Goal: Transaction & Acquisition: Purchase product/service

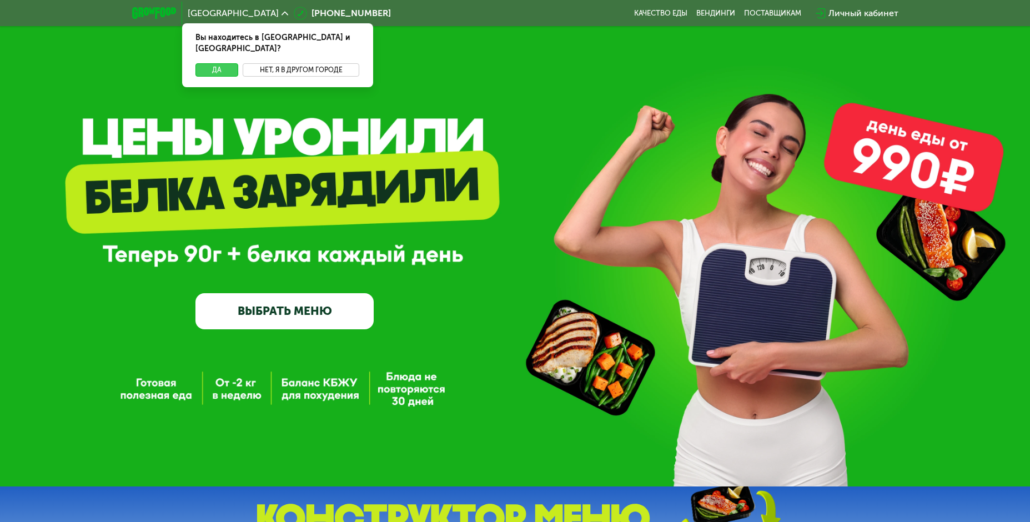
drag, startPoint x: 299, startPoint y: 62, endPoint x: 204, endPoint y: 64, distance: 95.0
click at [197, 64] on div "Да Нет, я в другом городе" at bounding box center [277, 75] width 195 height 24
click at [205, 63] on button "Да" at bounding box center [216, 69] width 43 height 13
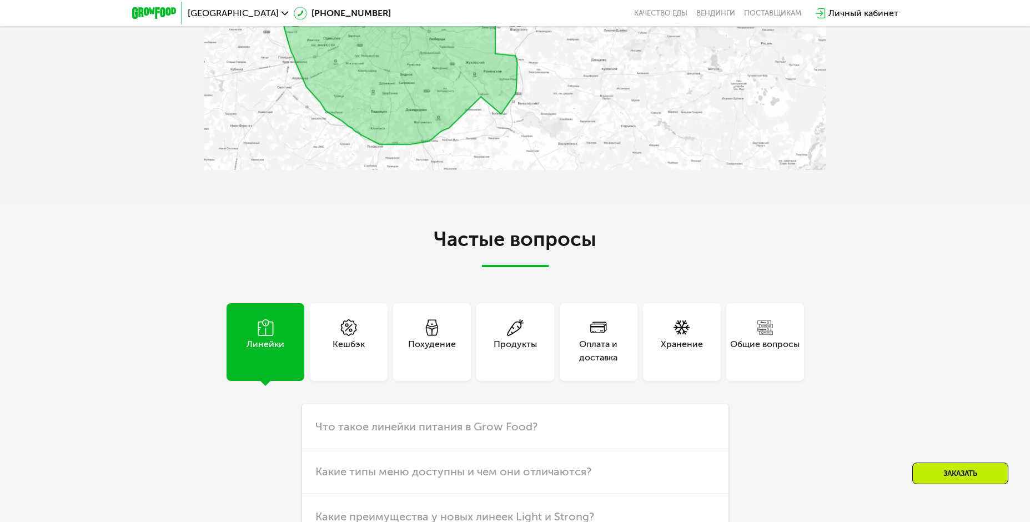
scroll to position [2720, 0]
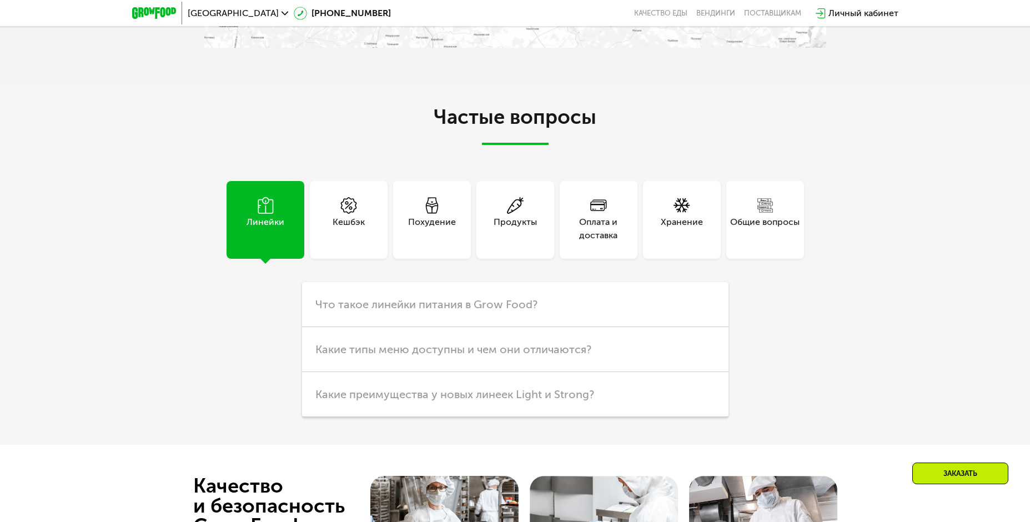
click at [608, 242] on div "Оплата и доставка" at bounding box center [599, 228] width 78 height 27
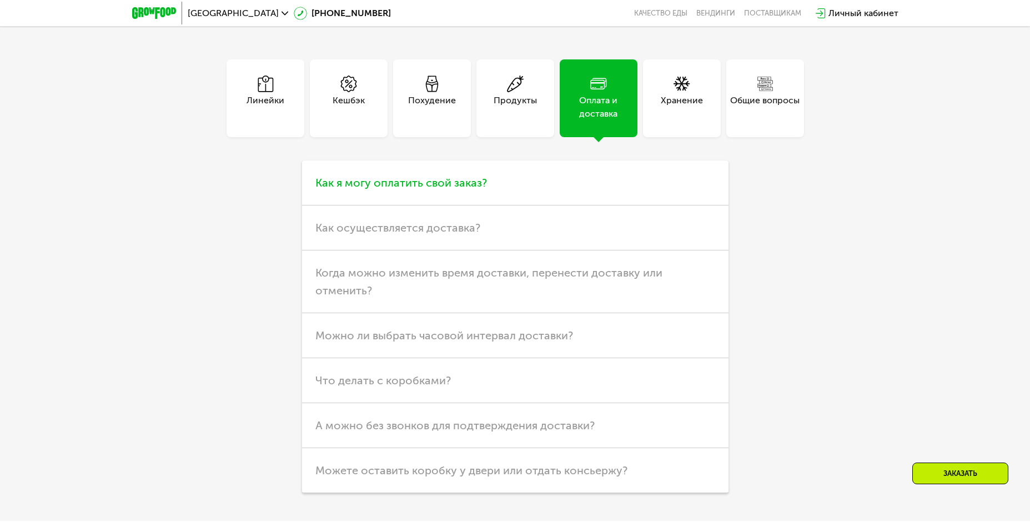
scroll to position [2942, 0]
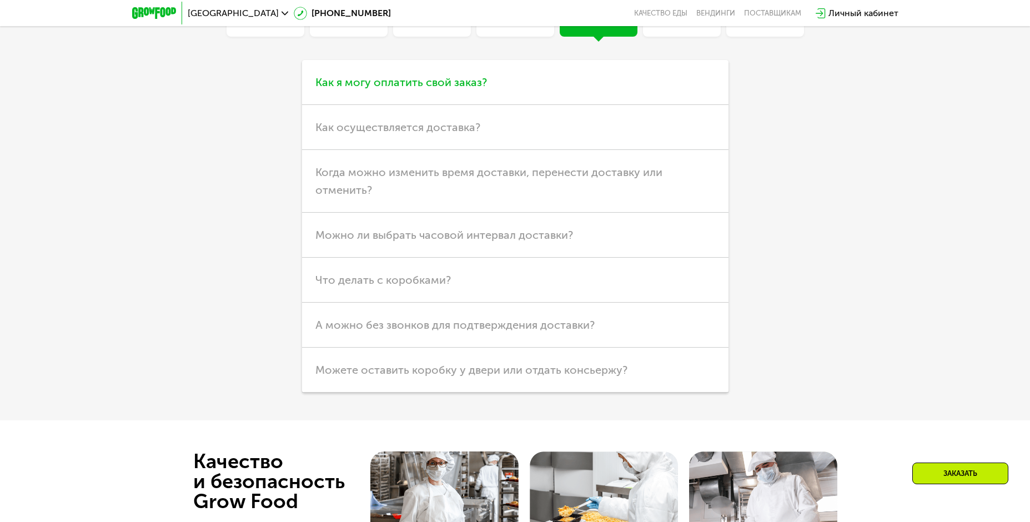
click at [433, 89] on span "Как я могу оплатить свой заказ?" at bounding box center [401, 81] width 172 height 13
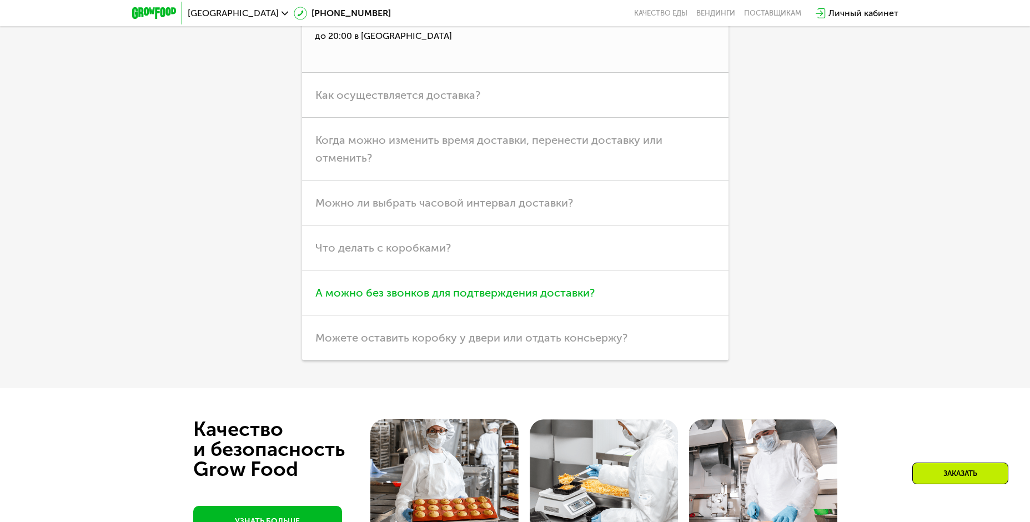
scroll to position [3109, 0]
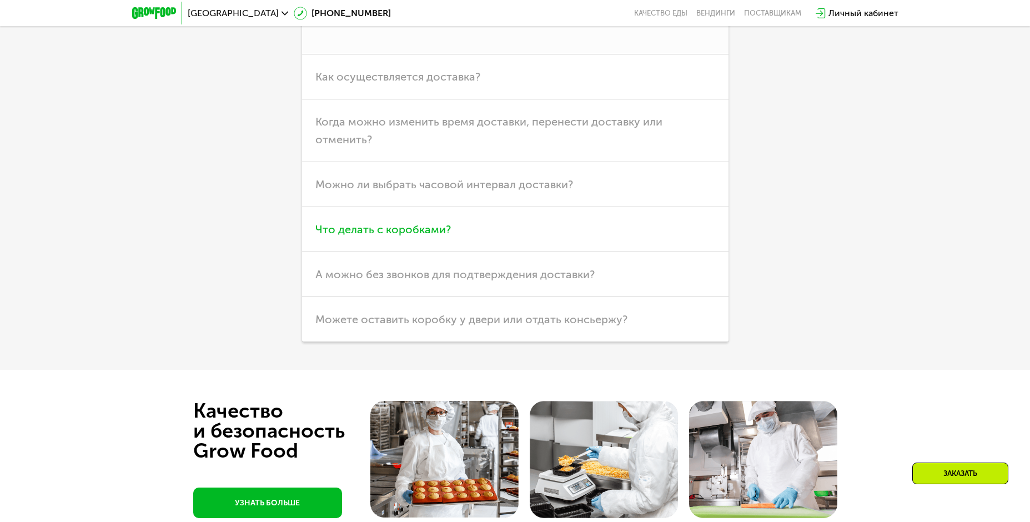
click at [386, 236] on span "Что делать с коробками?" at bounding box center [382, 229] width 135 height 13
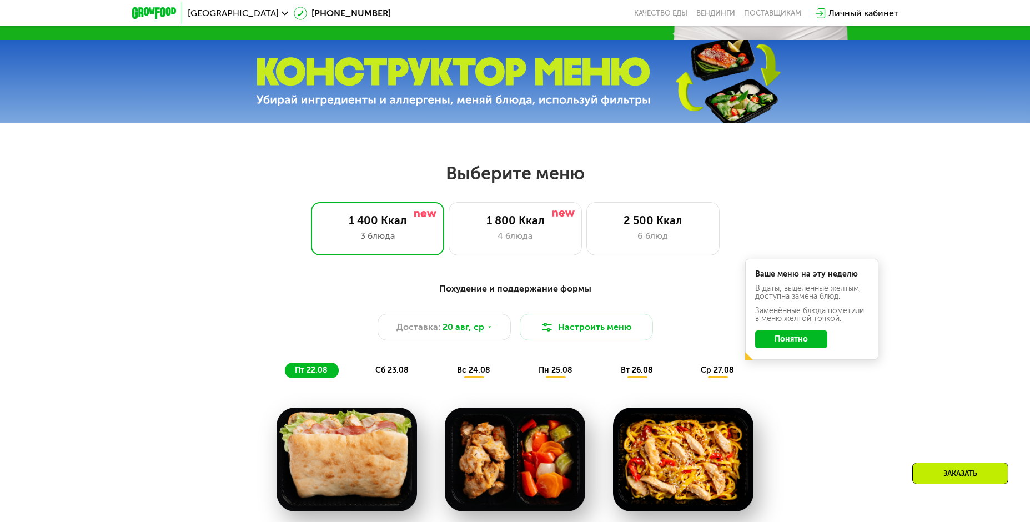
scroll to position [444, 0]
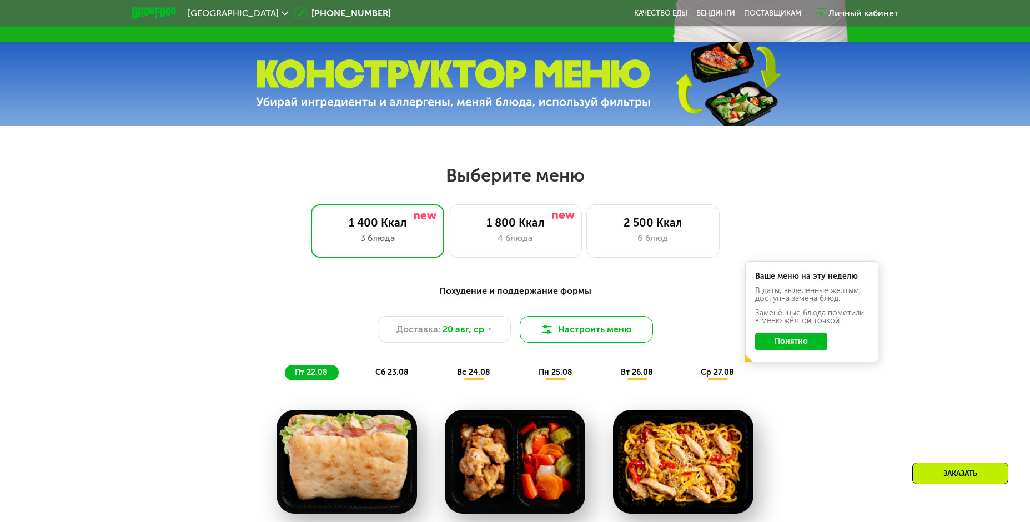
click at [550, 332] on img at bounding box center [546, 329] width 13 height 13
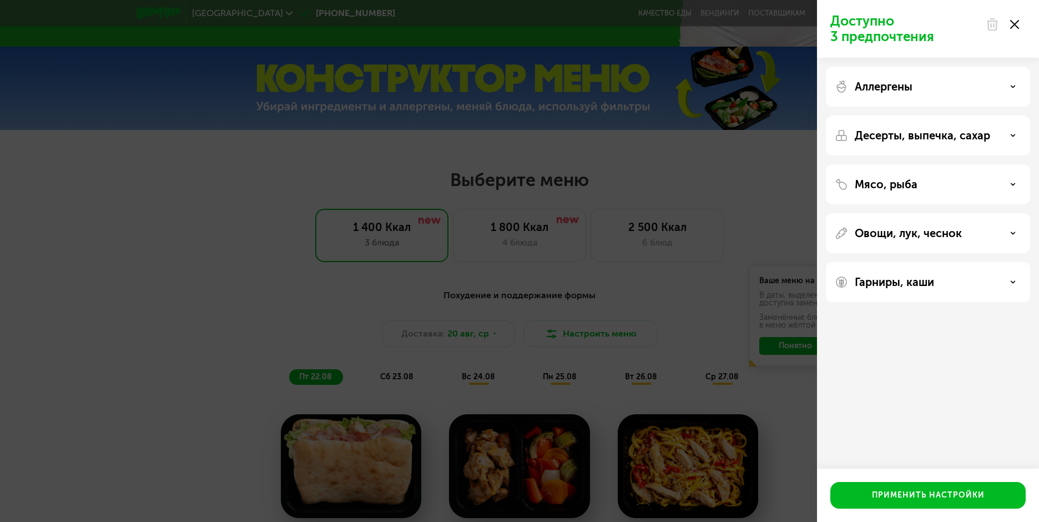
click at [1010, 89] on div "Аллергены" at bounding box center [928, 86] width 187 height 13
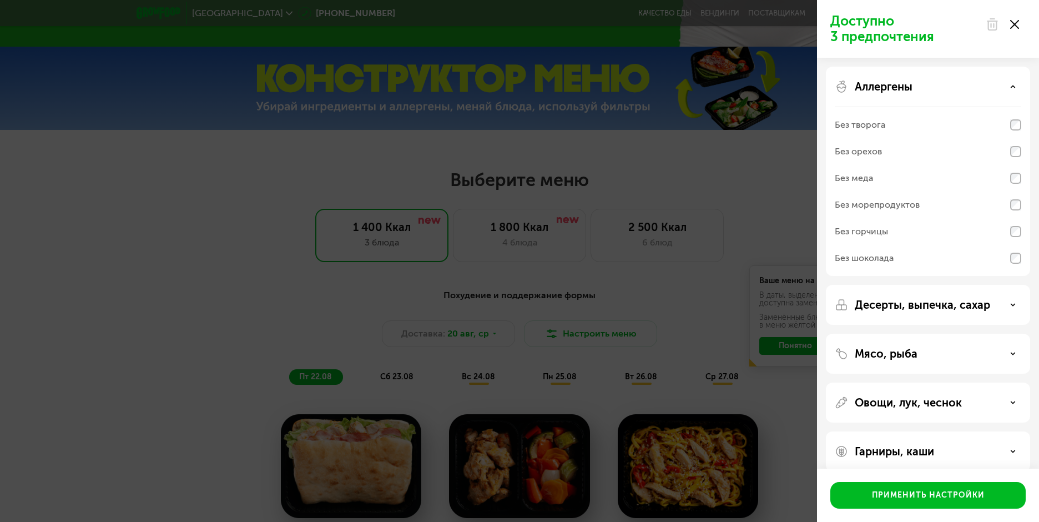
click at [1010, 89] on icon at bounding box center [1013, 87] width 6 height 6
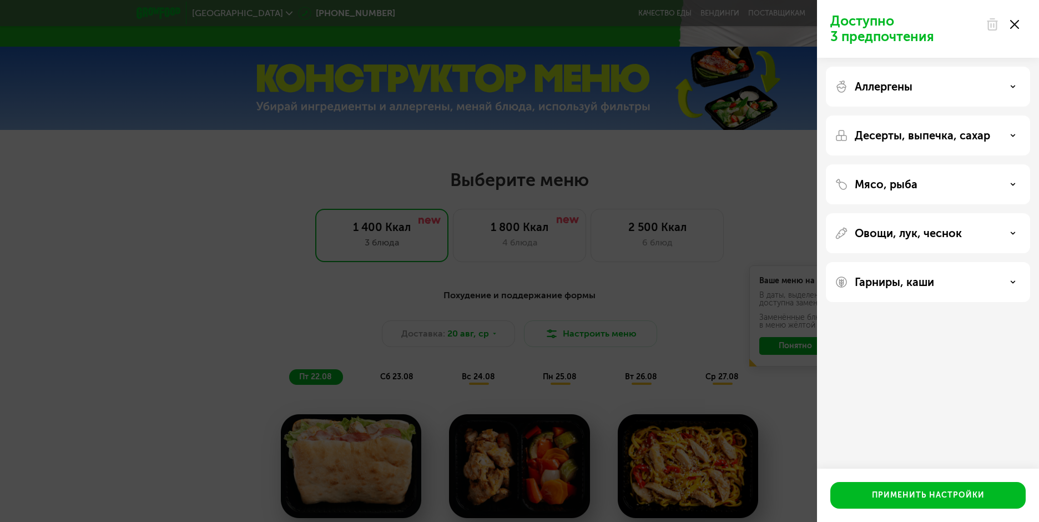
click at [1016, 134] on div "Десерты, выпечка, сахар" at bounding box center [928, 135] width 187 height 13
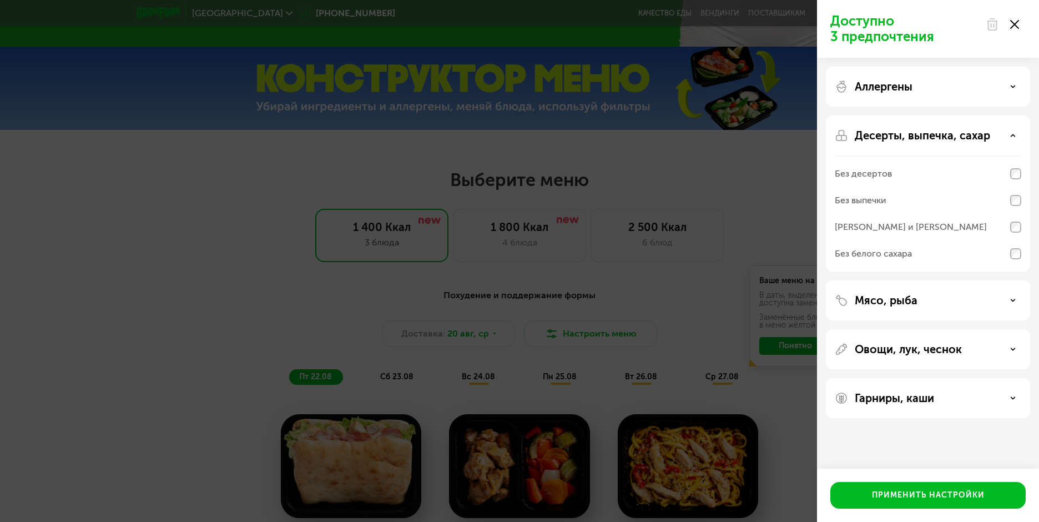
click at [1016, 134] on div "Десерты, выпечка, сахар" at bounding box center [928, 135] width 187 height 13
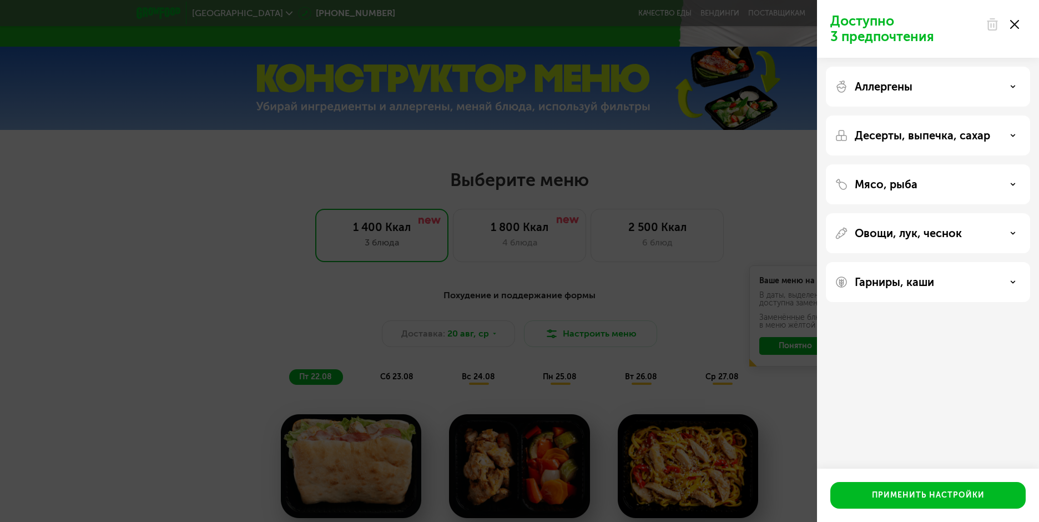
click at [1018, 189] on div "Мясо, рыба" at bounding box center [928, 184] width 187 height 13
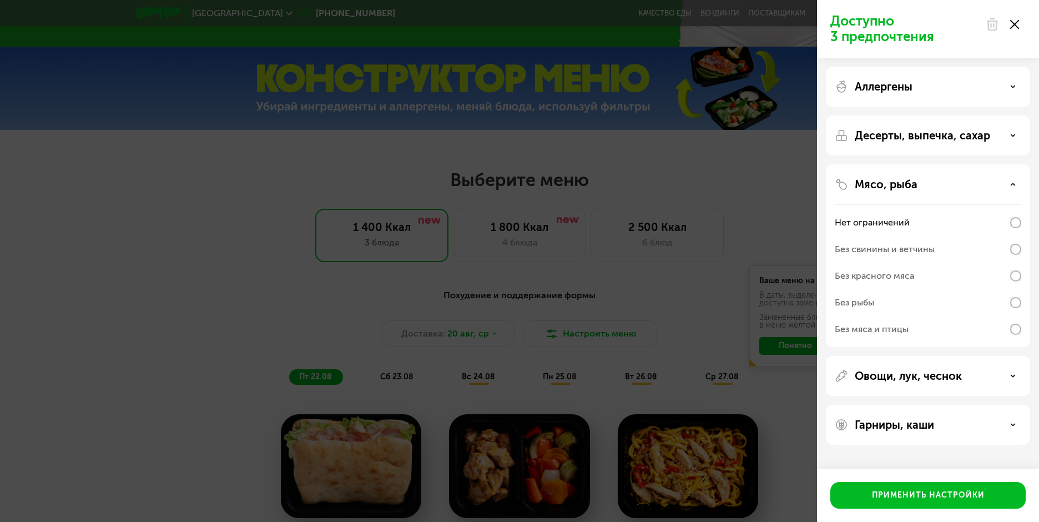
click at [1018, 189] on div "Мясо, рыба" at bounding box center [928, 184] width 187 height 13
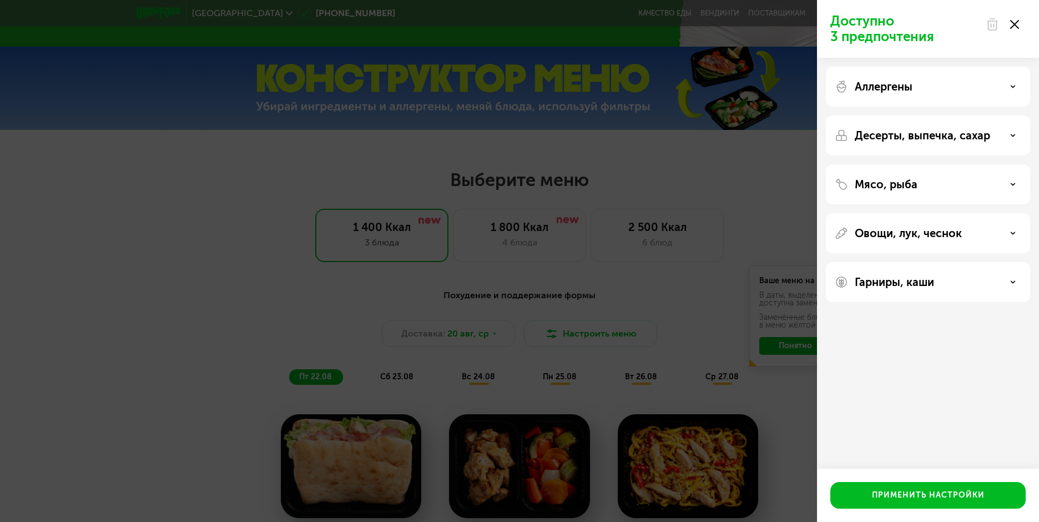
click at [1016, 235] on div "Овощи, лук, чеснок" at bounding box center [928, 232] width 187 height 13
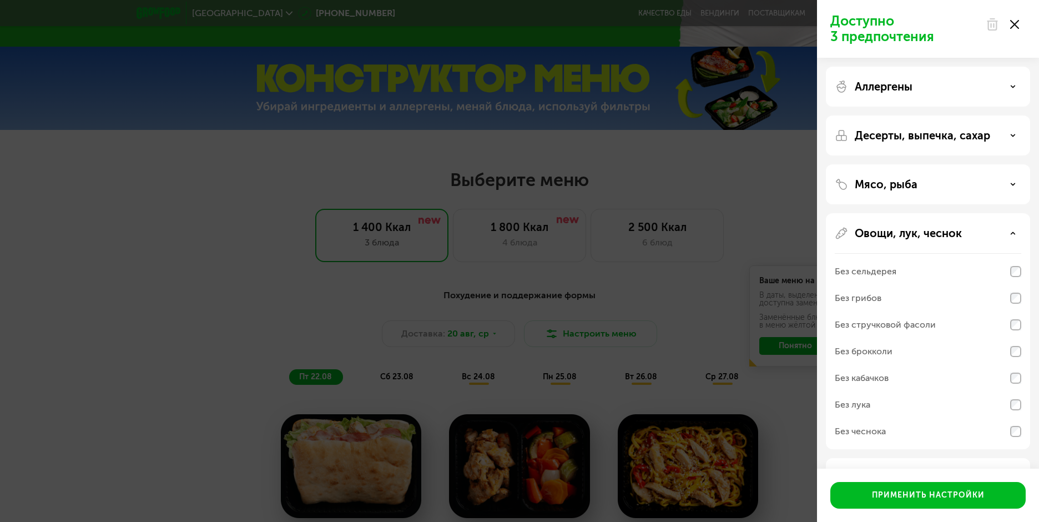
click at [1016, 235] on div "Овощи, лук, чеснок" at bounding box center [928, 232] width 187 height 13
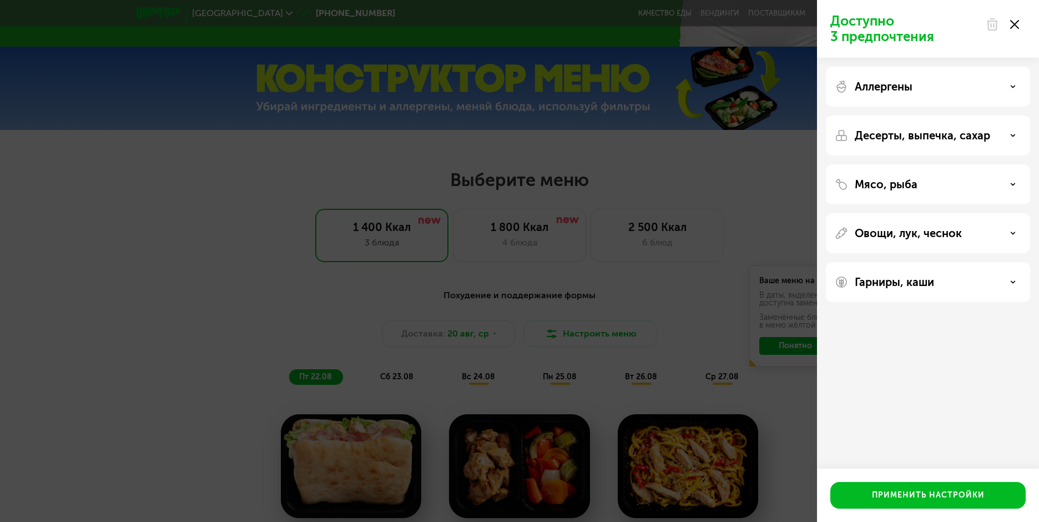
click at [1012, 280] on icon at bounding box center [1013, 282] width 6 height 6
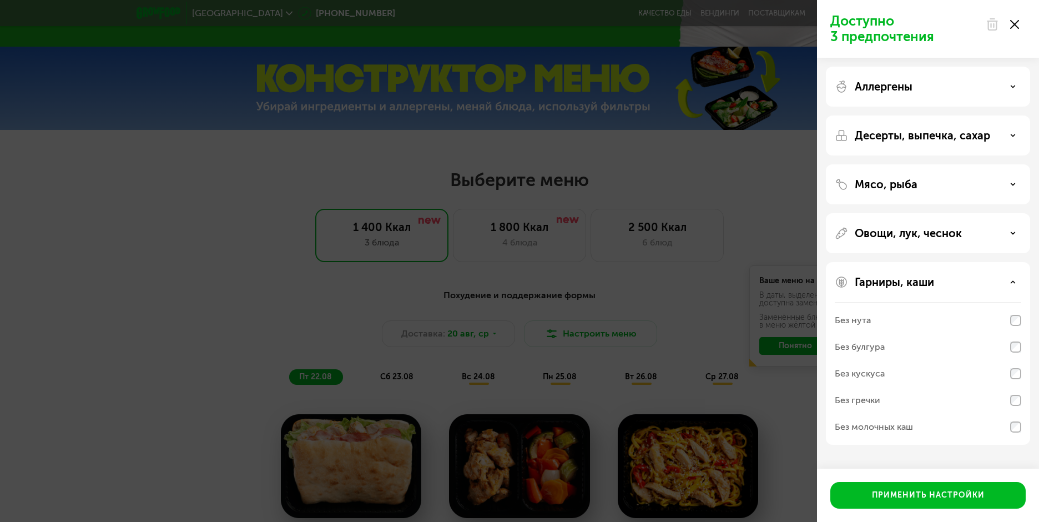
click at [1011, 282] on icon at bounding box center [1013, 282] width 6 height 6
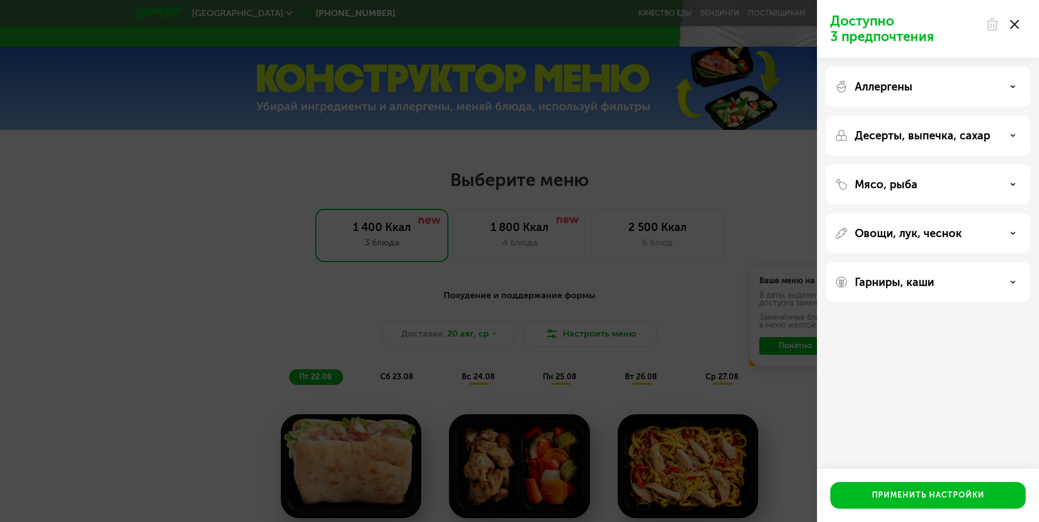
click at [1014, 23] on use at bounding box center [1014, 24] width 9 height 9
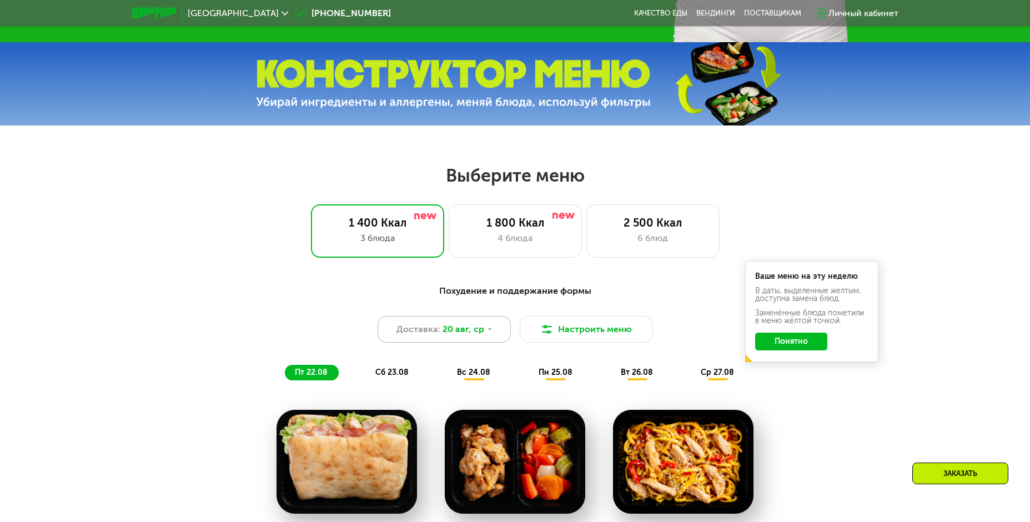
click at [486, 333] on icon at bounding box center [489, 329] width 7 height 7
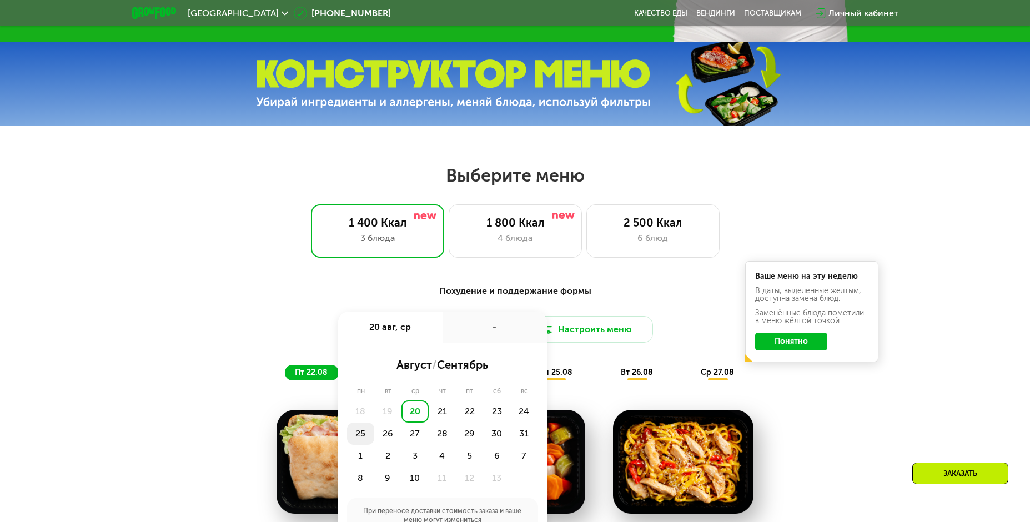
click at [374, 442] on div "25" at bounding box center [387, 433] width 27 height 22
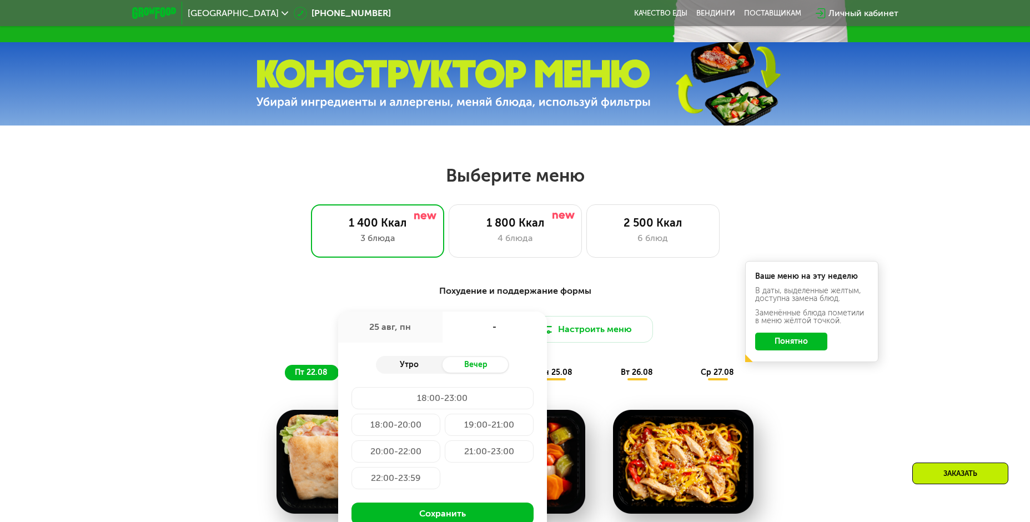
click at [414, 368] on div "Утро" at bounding box center [409, 365] width 67 height 16
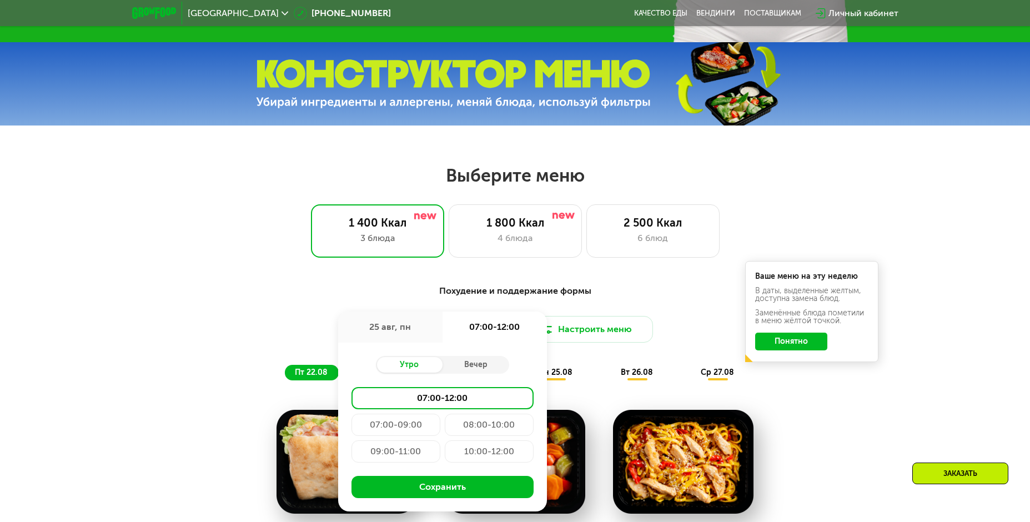
click at [445, 457] on div "09:00-11:00" at bounding box center [489, 451] width 89 height 22
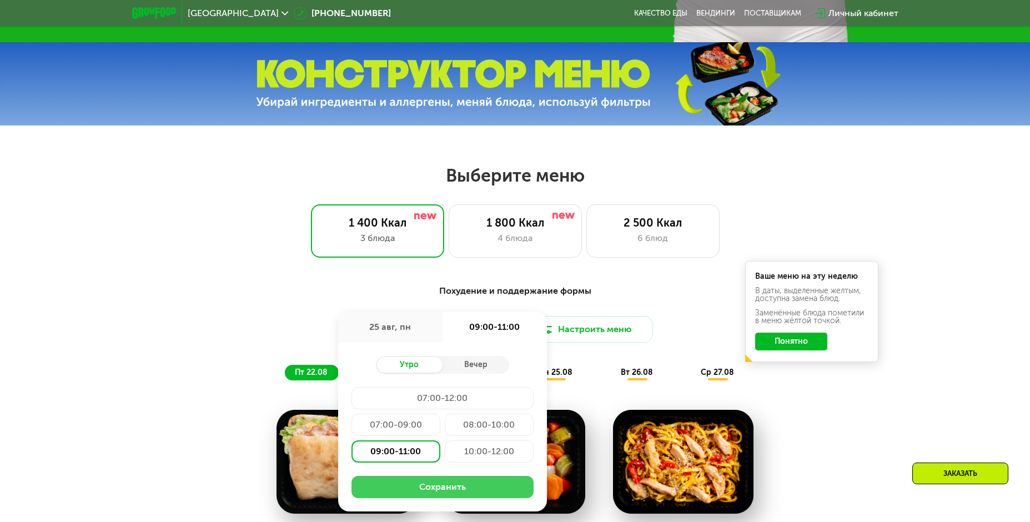
click at [436, 486] on button "Сохранить" at bounding box center [442, 487] width 182 height 22
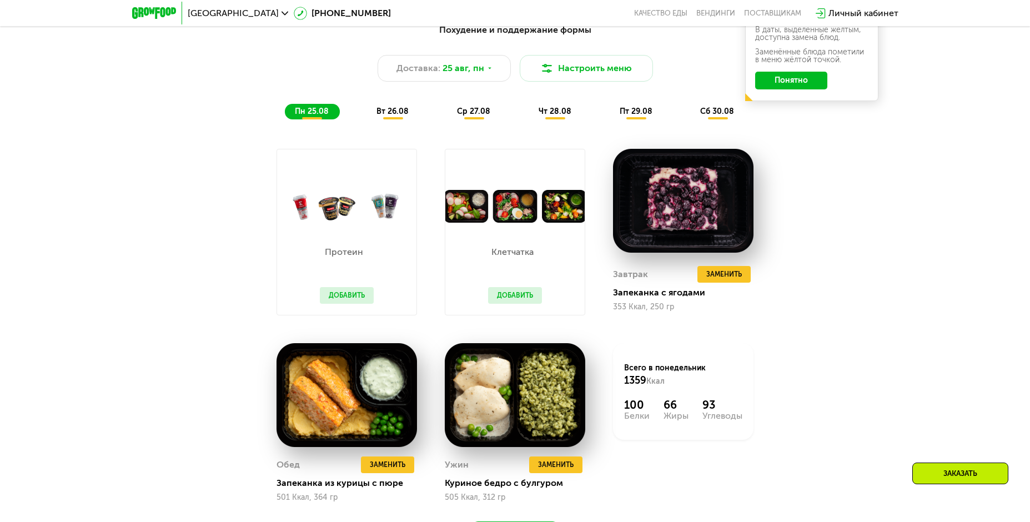
scroll to position [722, 0]
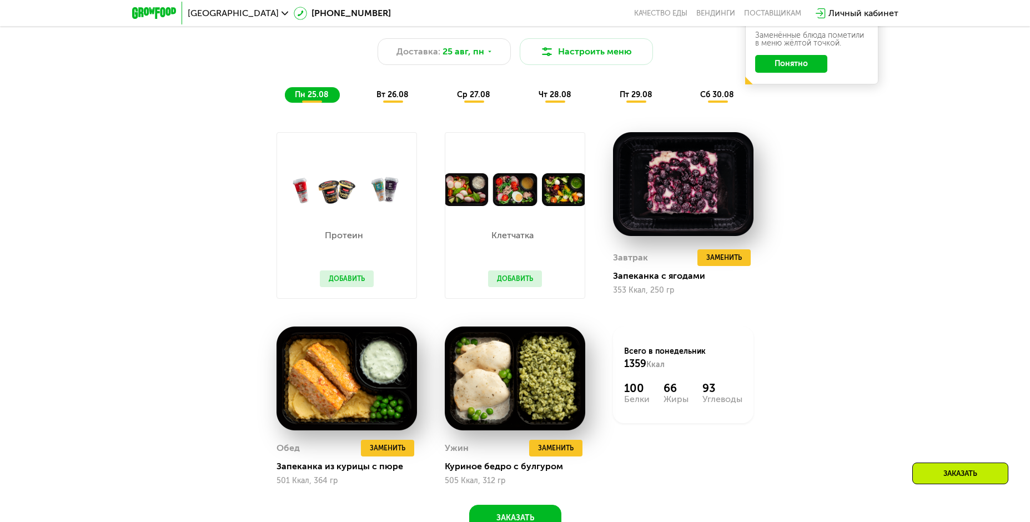
click at [384, 95] on span "вт 26.08" at bounding box center [392, 94] width 32 height 9
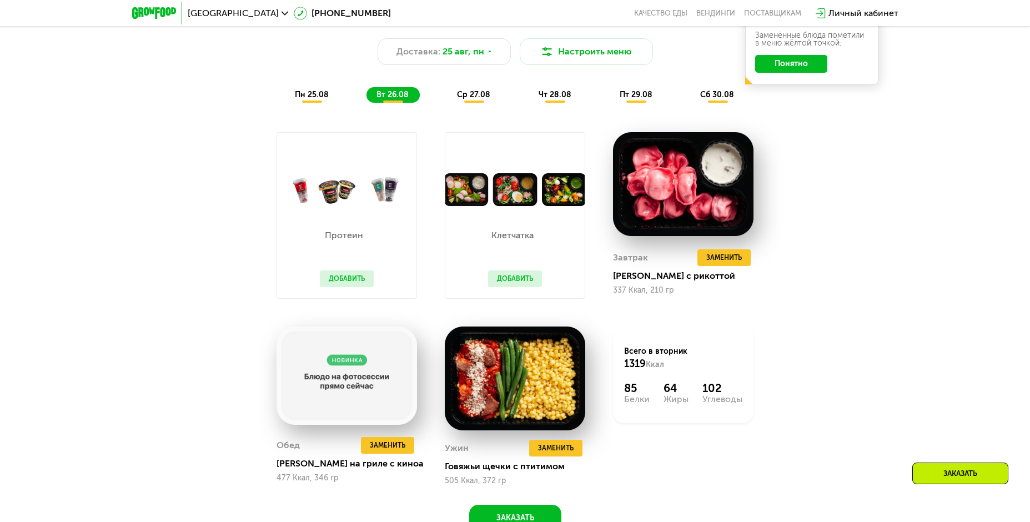
click at [304, 99] on span "пн 25.08" at bounding box center [312, 94] width 34 height 9
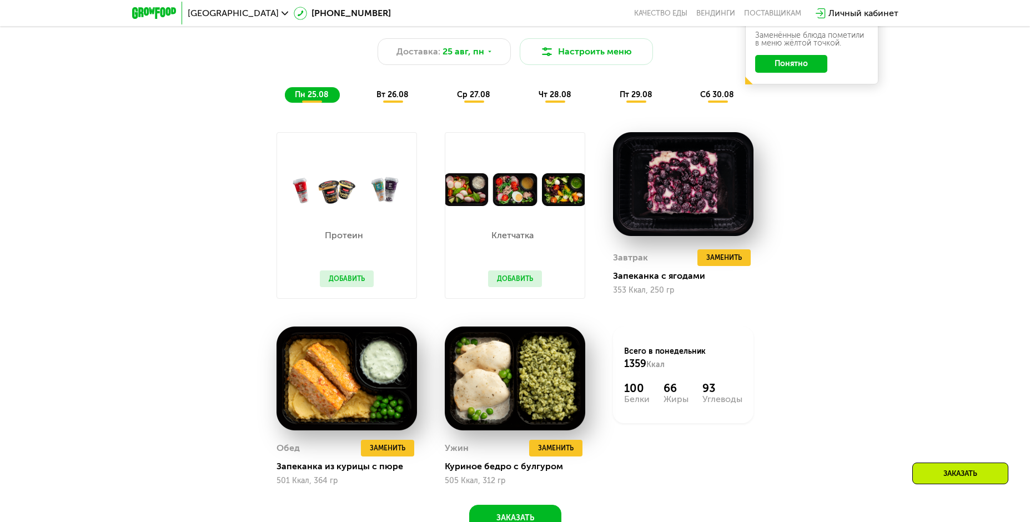
click at [463, 95] on span "ср 27.08" at bounding box center [473, 94] width 33 height 9
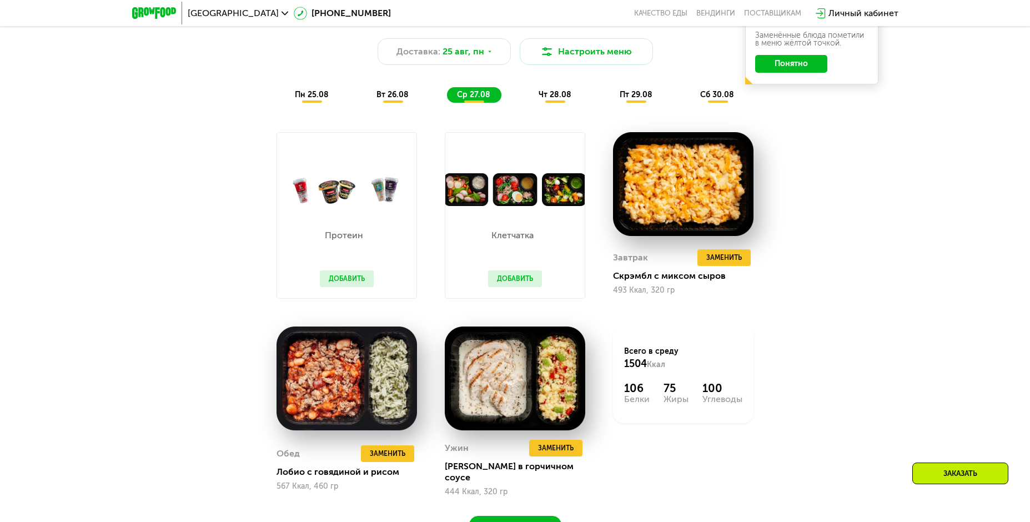
click at [546, 99] on span "чт 28.08" at bounding box center [554, 94] width 33 height 9
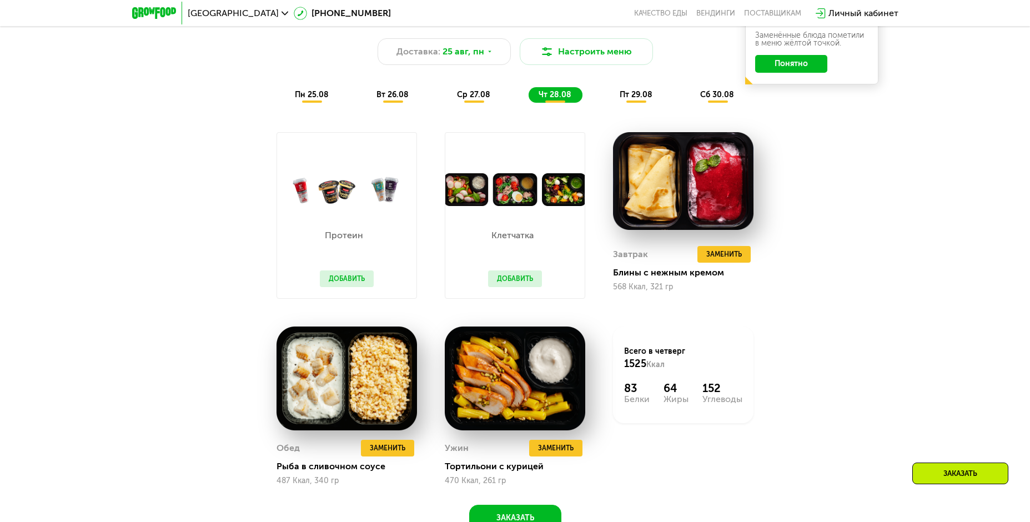
click at [638, 97] on span "пт 29.08" at bounding box center [636, 94] width 33 height 9
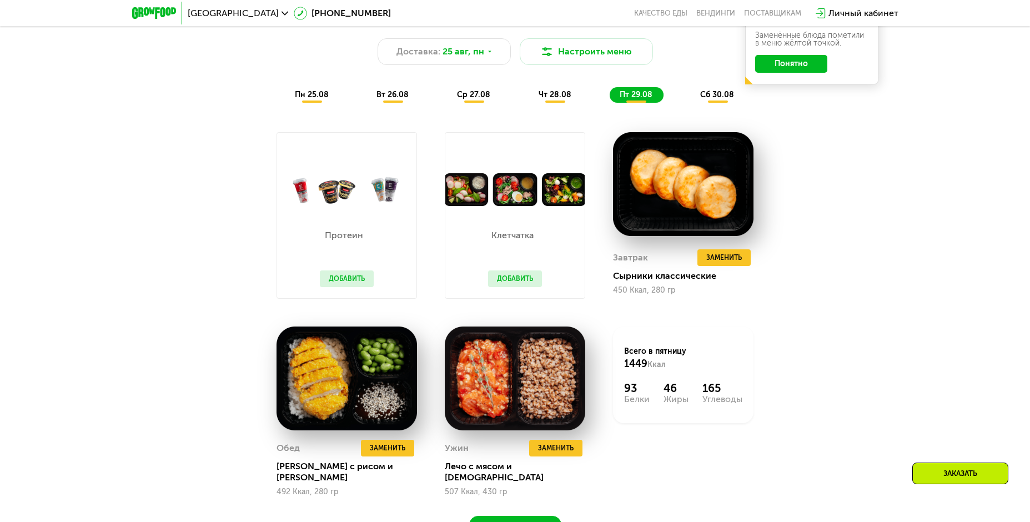
click at [714, 97] on span "сб 30.08" at bounding box center [717, 94] width 34 height 9
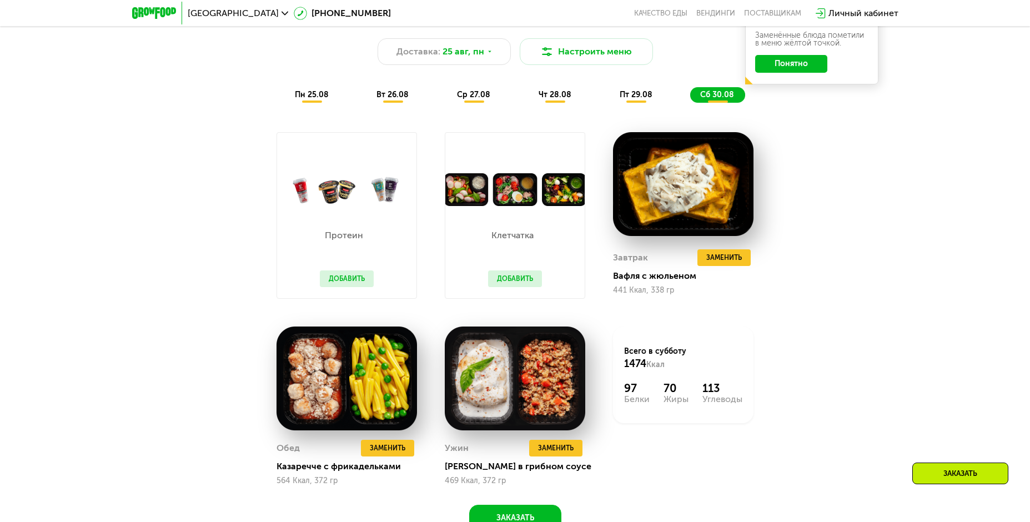
click at [512, 281] on button "Добавить" at bounding box center [515, 278] width 54 height 17
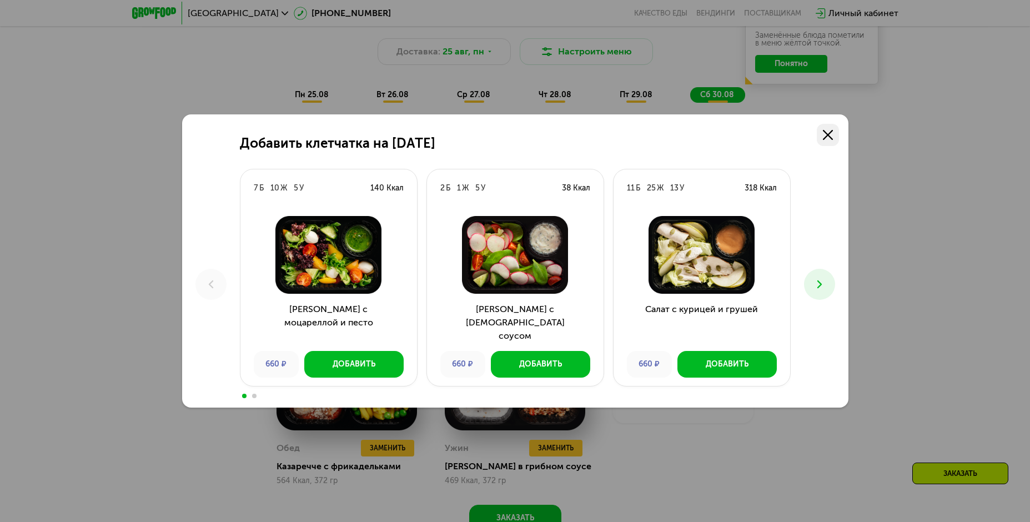
click at [823, 133] on icon at bounding box center [828, 135] width 10 height 10
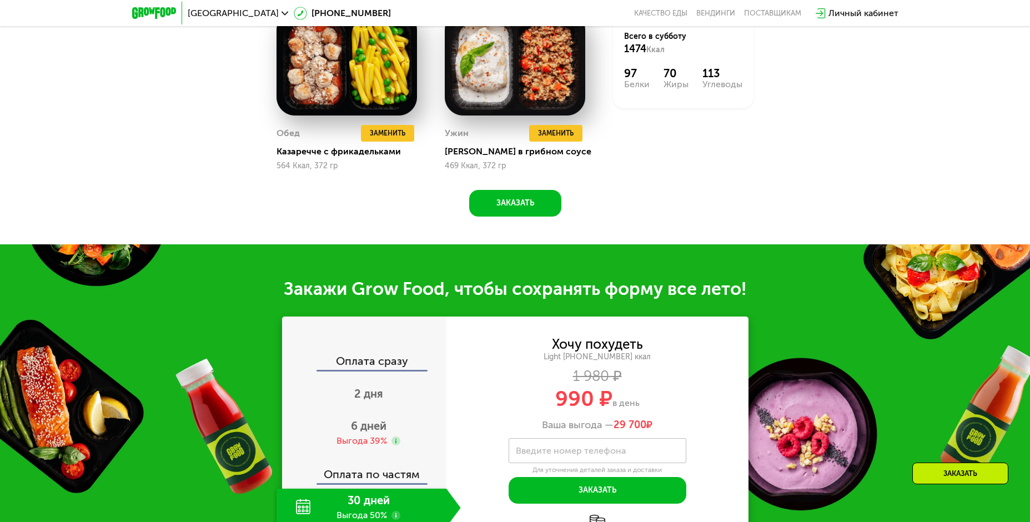
scroll to position [1110, 0]
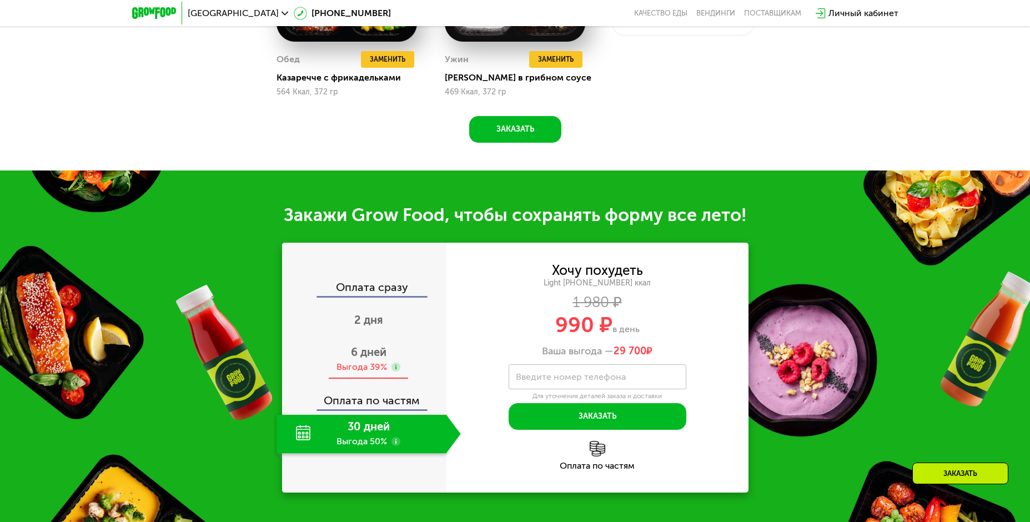
click at [358, 359] on span "6 дней" at bounding box center [369, 351] width 36 height 13
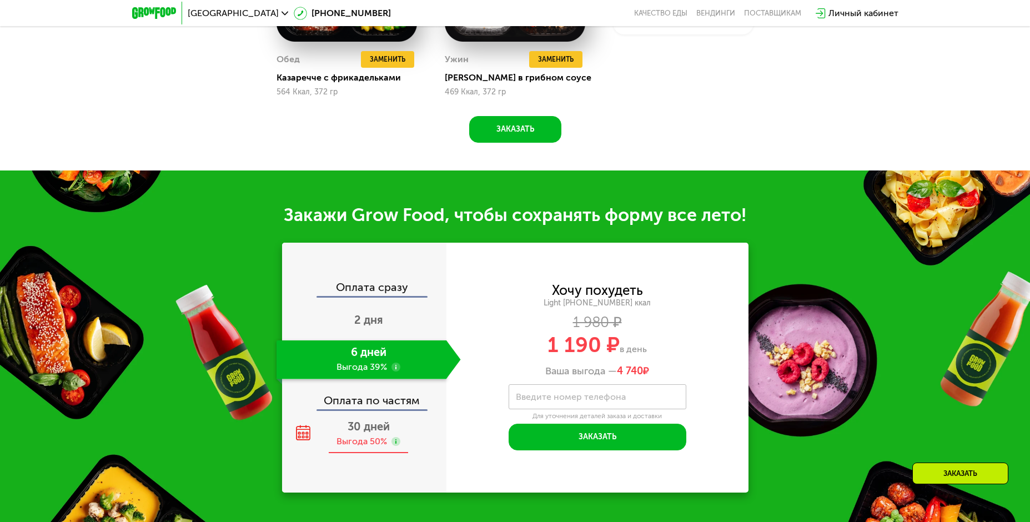
click at [369, 439] on div "30 дней Выгода 50%" at bounding box center [368, 434] width 184 height 39
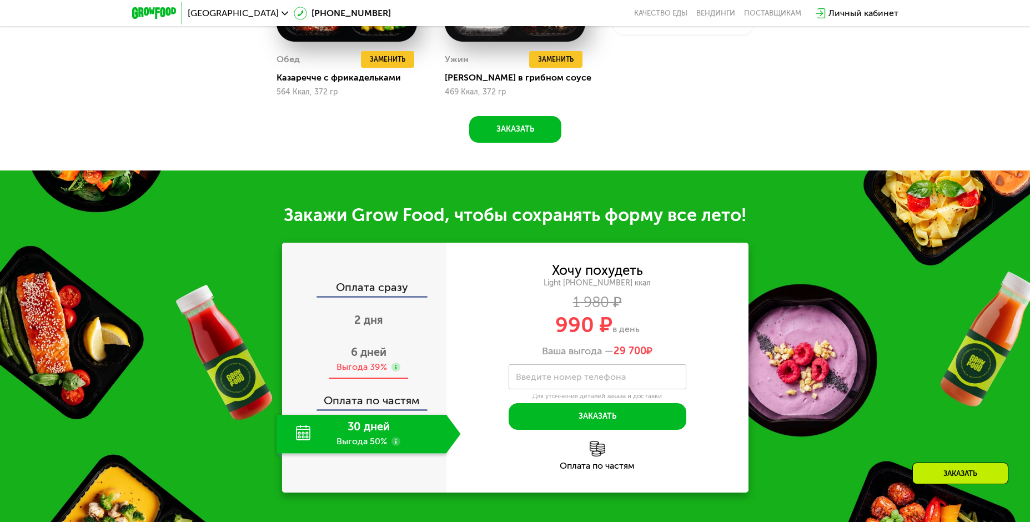
click at [368, 359] on span "6 дней" at bounding box center [369, 351] width 36 height 13
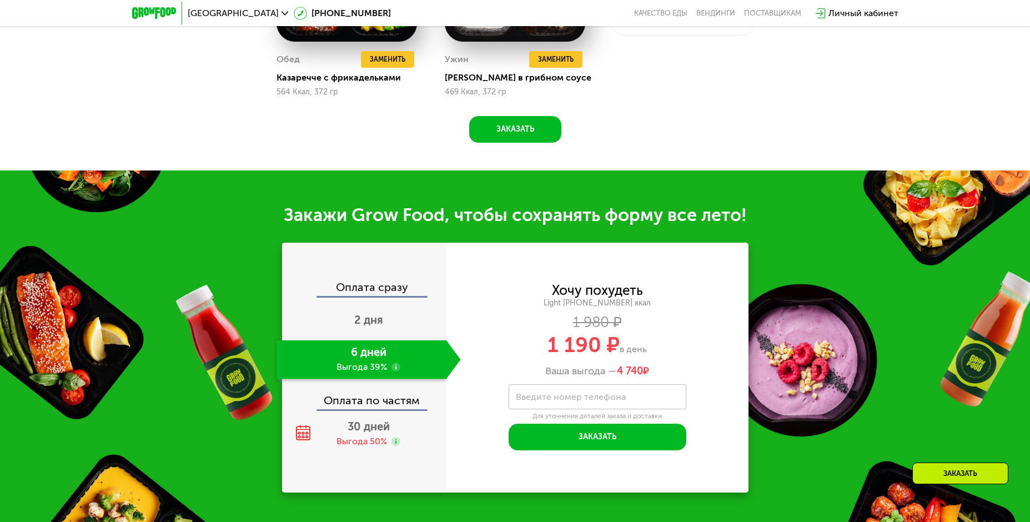
click at [396, 371] on use at bounding box center [395, 367] width 9 height 9
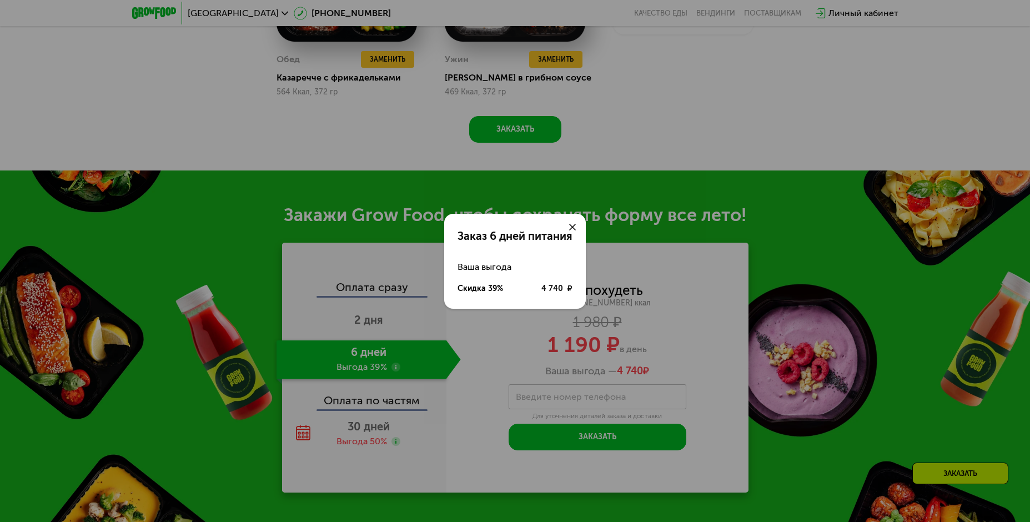
click at [575, 226] on icon at bounding box center [572, 227] width 7 height 7
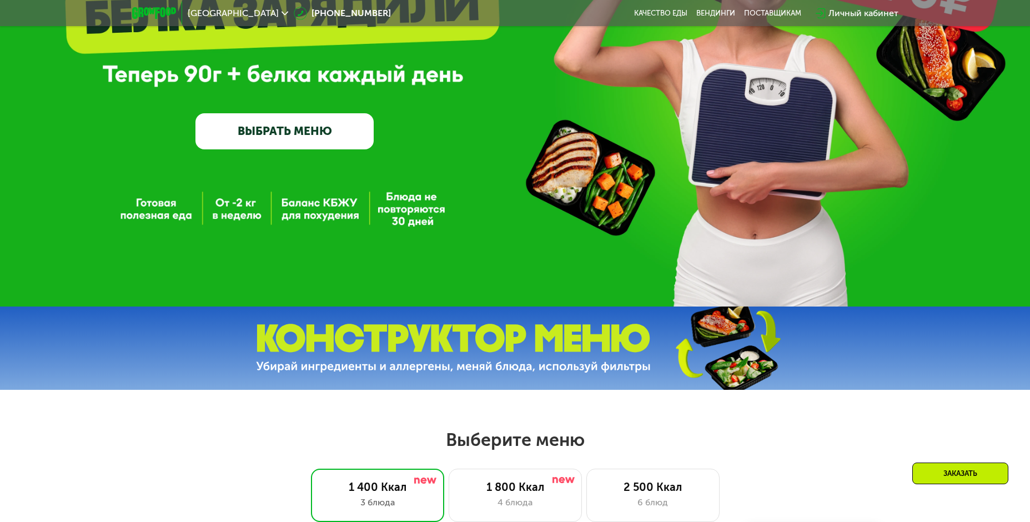
scroll to position [167, 0]
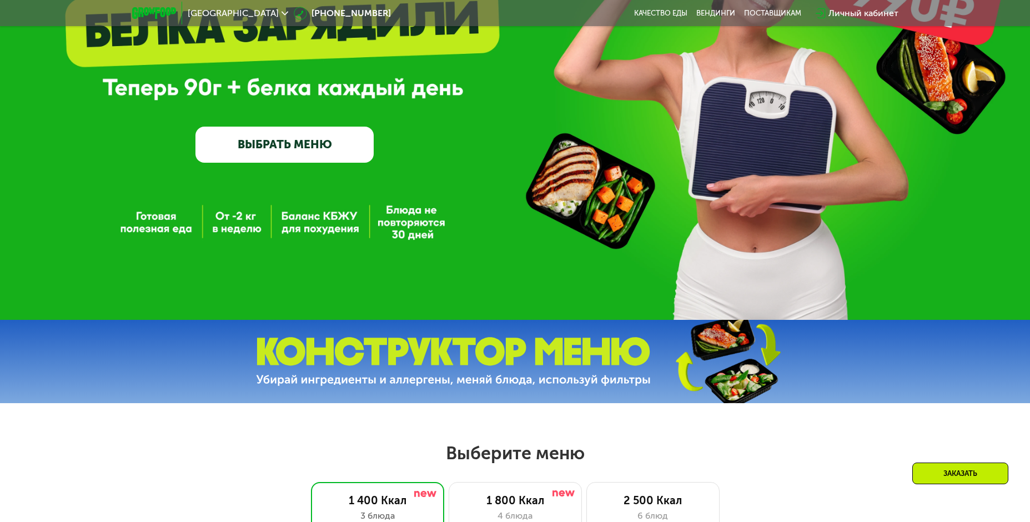
click at [270, 153] on link "ВЫБРАТЬ МЕНЮ" at bounding box center [284, 145] width 178 height 36
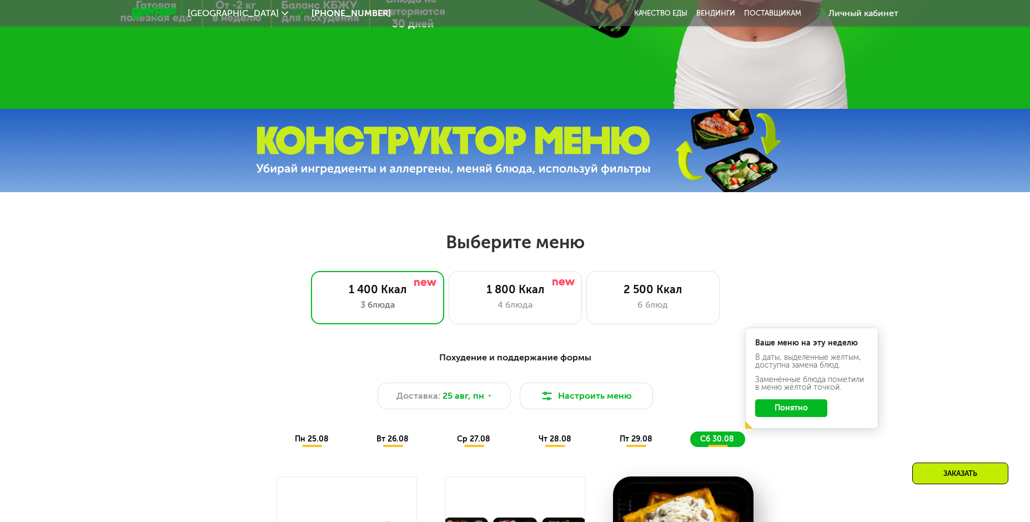
scroll to position [587, 0]
